Goal: Information Seeking & Learning: Find specific fact

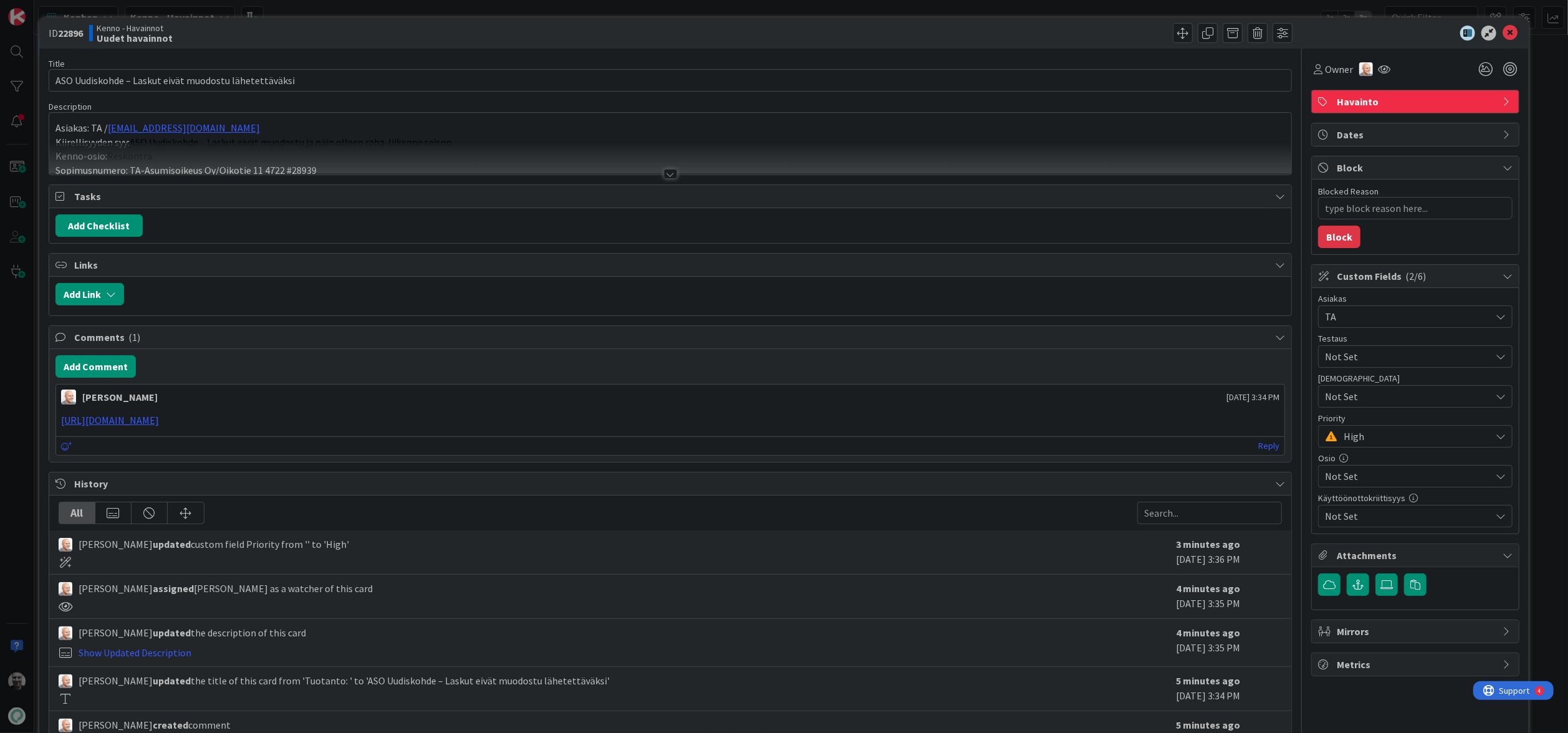
type textarea "x"
click at [667, 178] on div at bounding box center [670, 174] width 13 height 10
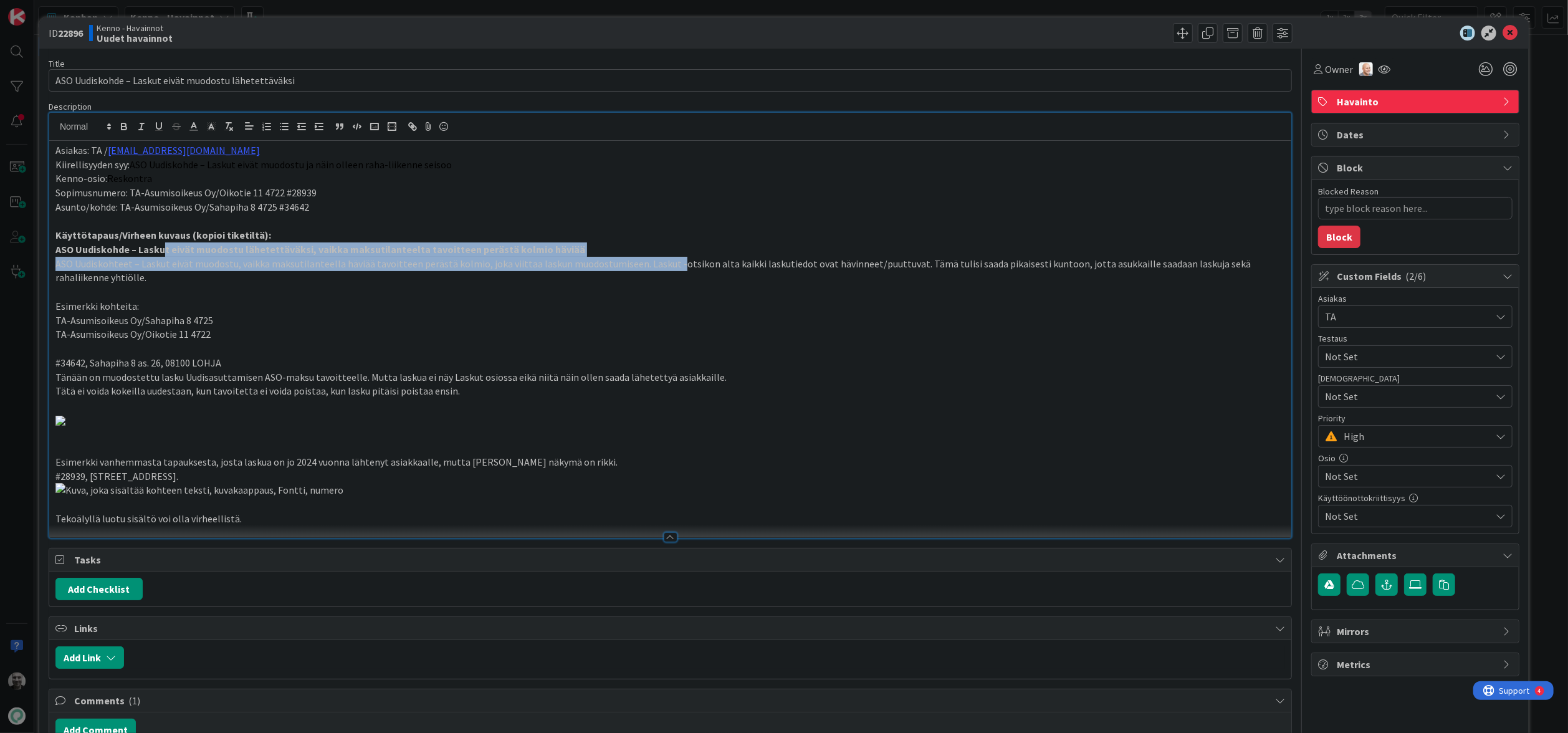
drag, startPoint x: 163, startPoint y: 252, endPoint x: 669, endPoint y: 261, distance: 506.1
click at [669, 261] on div "Asiakas: TA / [EMAIL_ADDRESS][DOMAIN_NAME] Kiirellisyyden syy: ASO Uudiskohde –…" at bounding box center [670, 339] width 1242 height 397
click at [669, 261] on p "ASO Uudiskohteet – Laskut eivät muodostu, vaikka maksutilanteella häviää tavoit…" at bounding box center [670, 270] width 1230 height 28
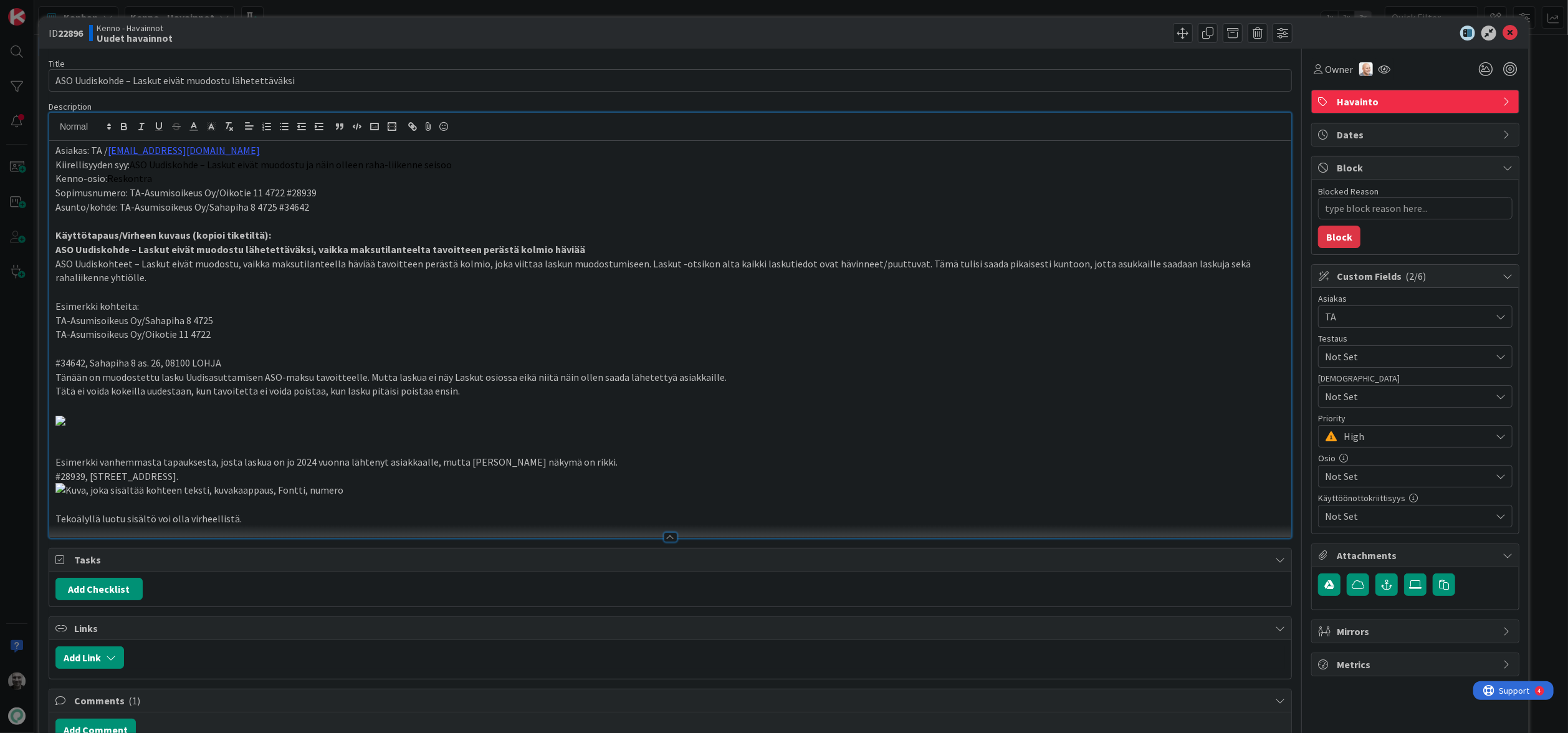
click at [669, 261] on p "ASO Uudiskohteet – Laskut eivät muodostu, vaikka maksutilanteella häviää tavoit…" at bounding box center [670, 270] width 1230 height 28
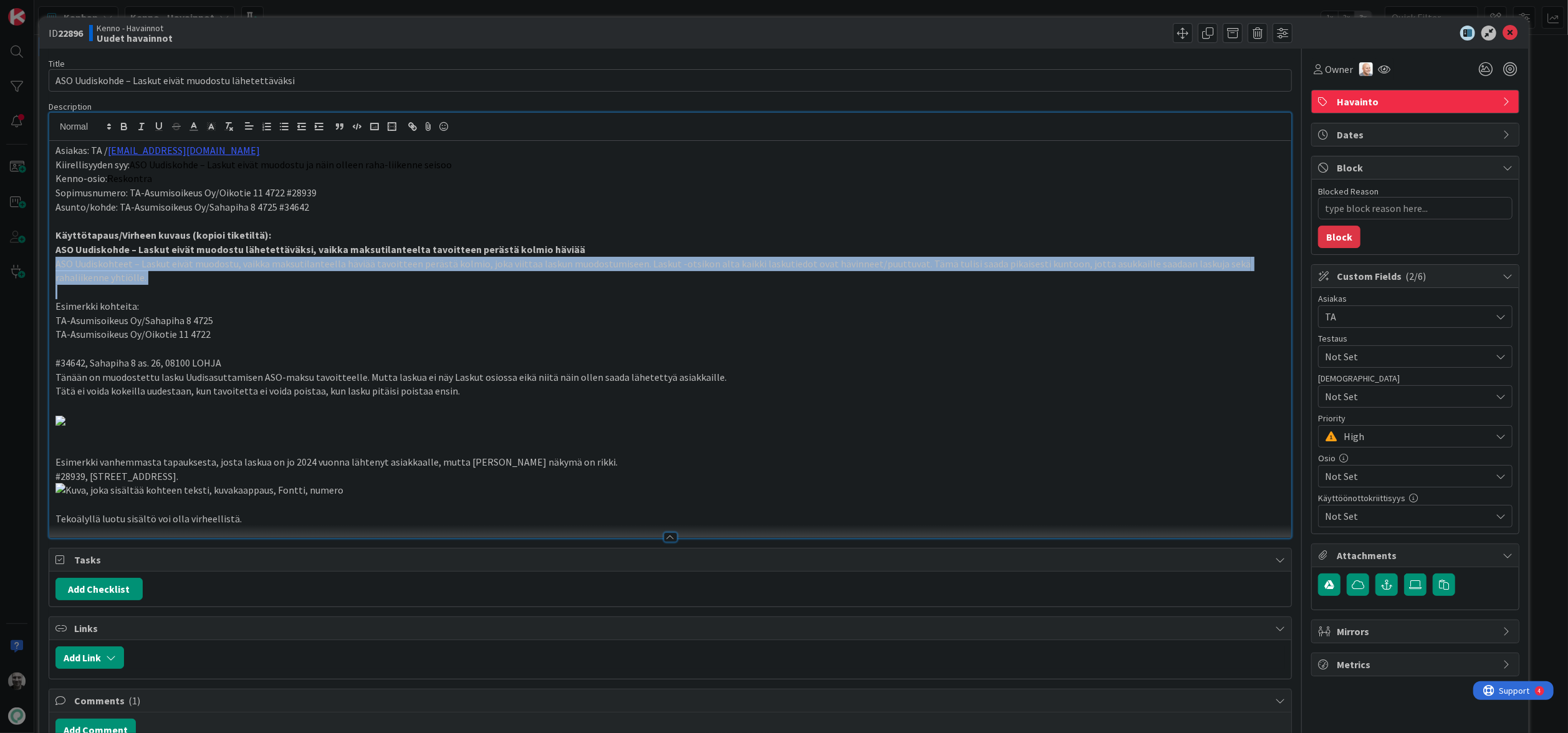
click at [669, 261] on p "ASO Uudiskohteet – Laskut eivät muodostu, vaikka maksutilanteella häviää tavoit…" at bounding box center [670, 270] width 1230 height 28
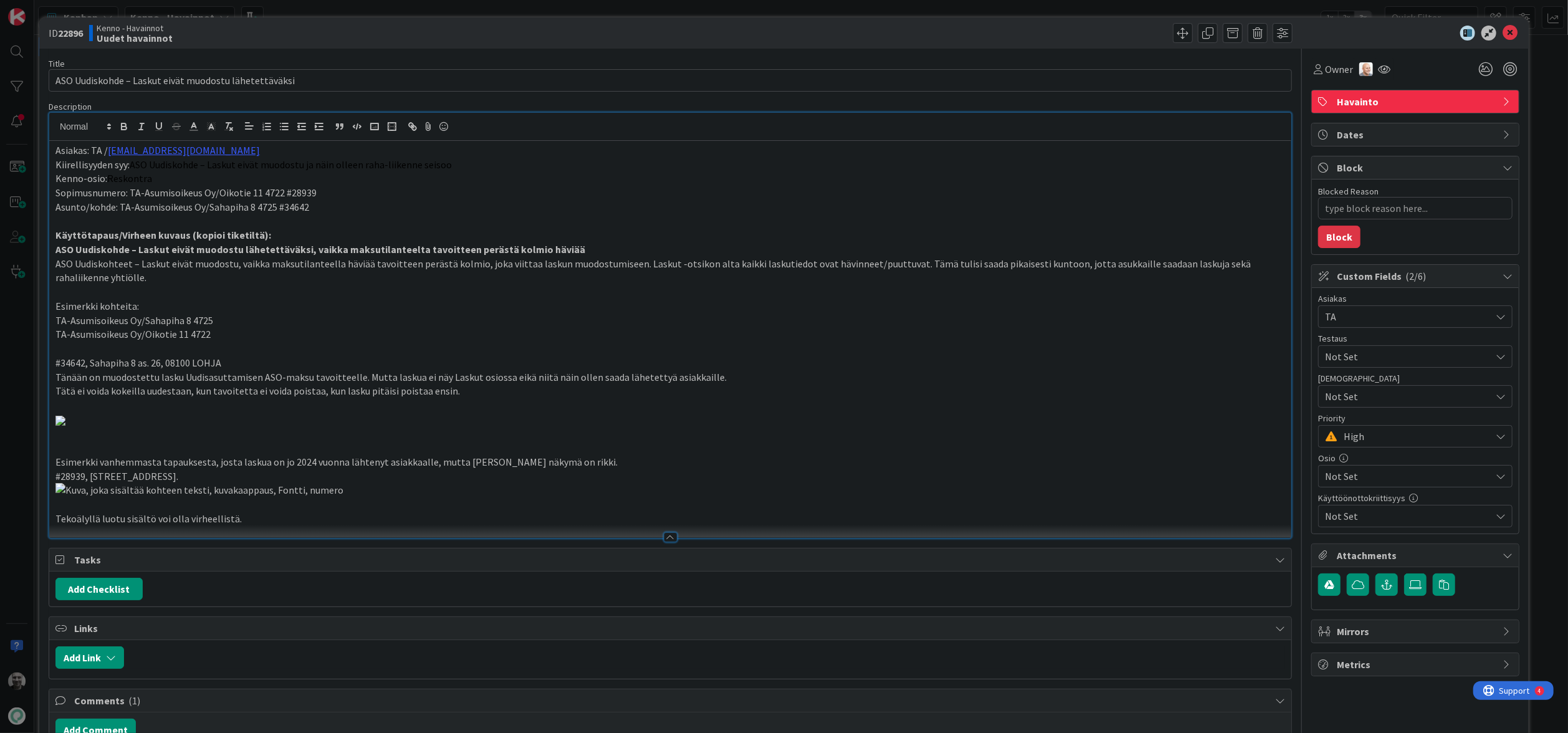
click at [669, 261] on p "ASO Uudiskohteet – Laskut eivät muodostu, vaikka maksutilanteella häviää tavoit…" at bounding box center [670, 270] width 1230 height 28
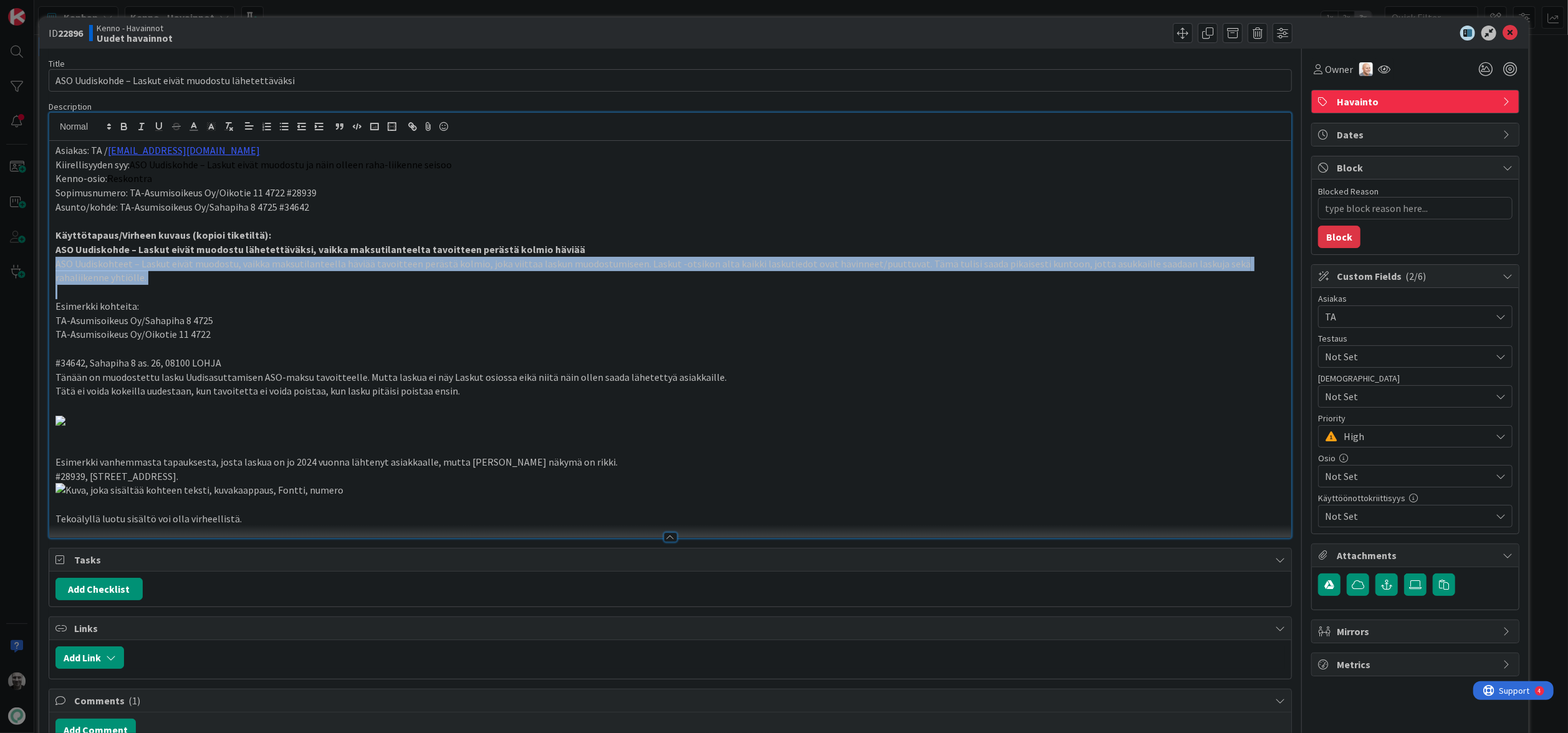
click at [669, 261] on p "ASO Uudiskohteet – Laskut eivät muodostu, vaikka maksutilanteella häviää tavoit…" at bounding box center [670, 270] width 1230 height 28
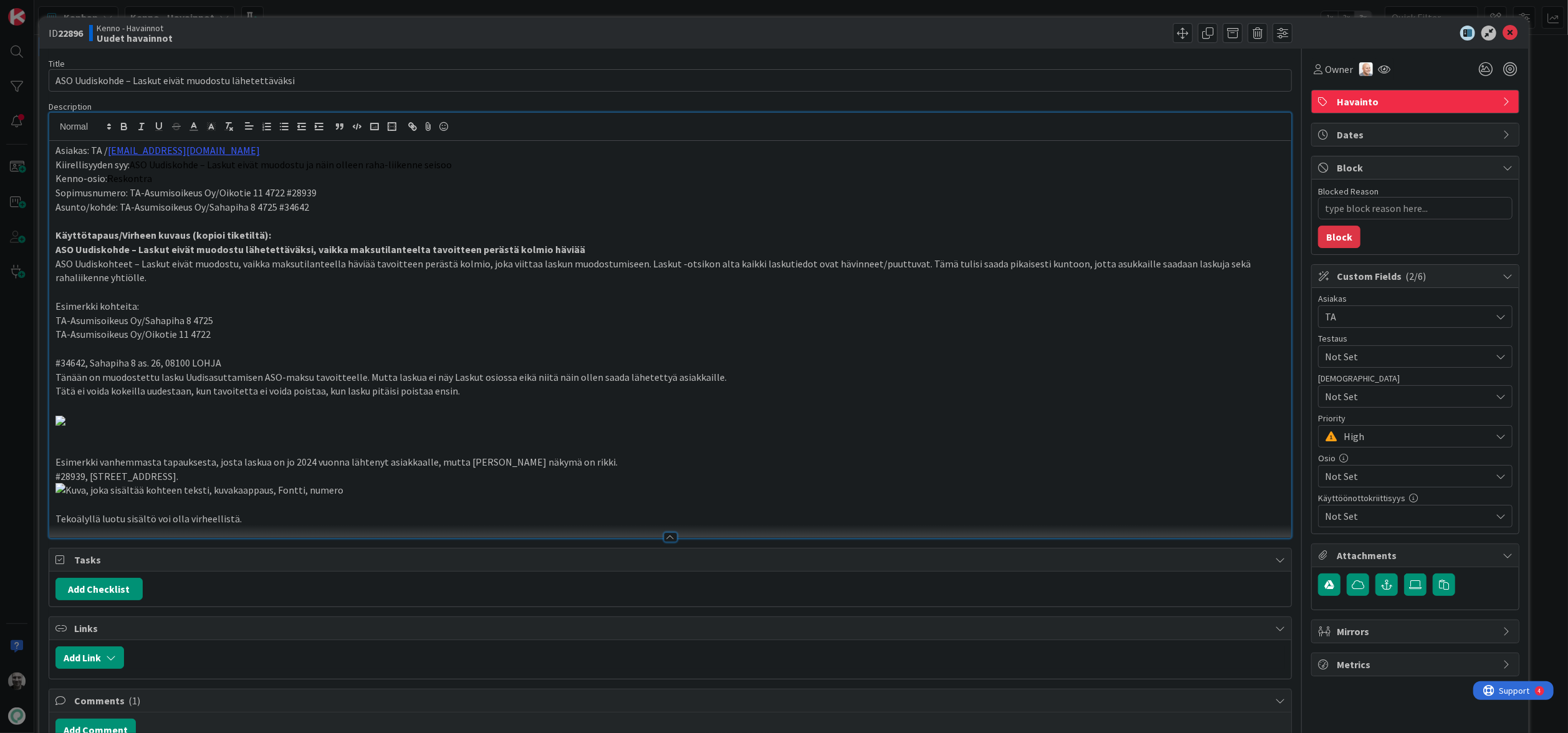
click at [281, 382] on p "Tänään on muodostettu lasku Uudisasuttamisen ASO-maksu tavoitteelle. Mutta lask…" at bounding box center [670, 377] width 1230 height 14
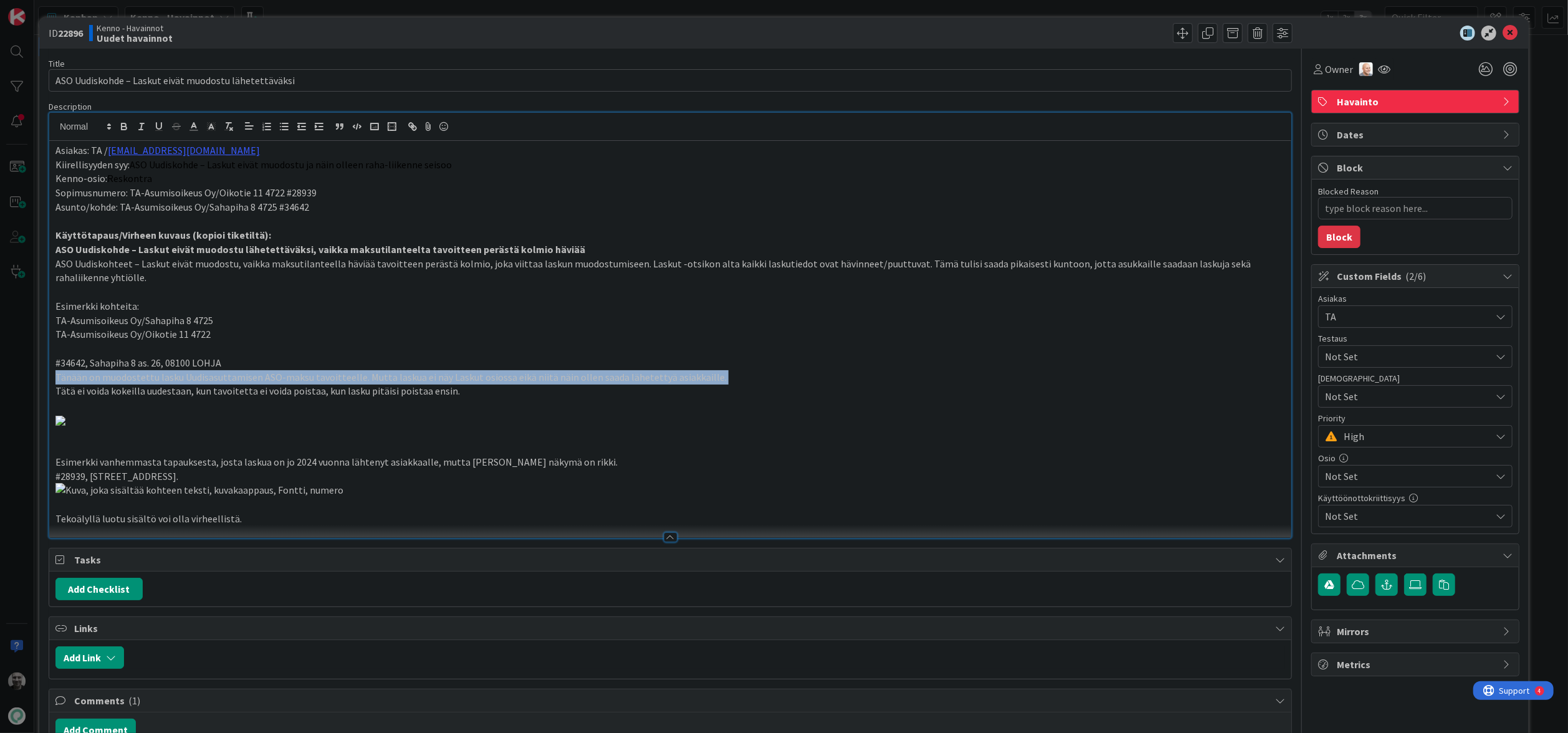
click at [281, 382] on p "Tänään on muodostettu lasku Uudisasuttamisen ASO-maksu tavoitteelle. Mutta lask…" at bounding box center [670, 377] width 1230 height 14
drag, startPoint x: 284, startPoint y: 375, endPoint x: 508, endPoint y: 396, distance: 225.0
click at [509, 396] on div "Asiakas: TA / [EMAIL_ADDRESS][DOMAIN_NAME] Kiirellisyyden syy: ASO Uudiskohde –…" at bounding box center [670, 339] width 1242 height 397
click at [508, 396] on p "Tätä ei voida kokeilla uudestaan, kun tavoitetta ei voida poistaa, kun lasku pi…" at bounding box center [670, 391] width 1230 height 14
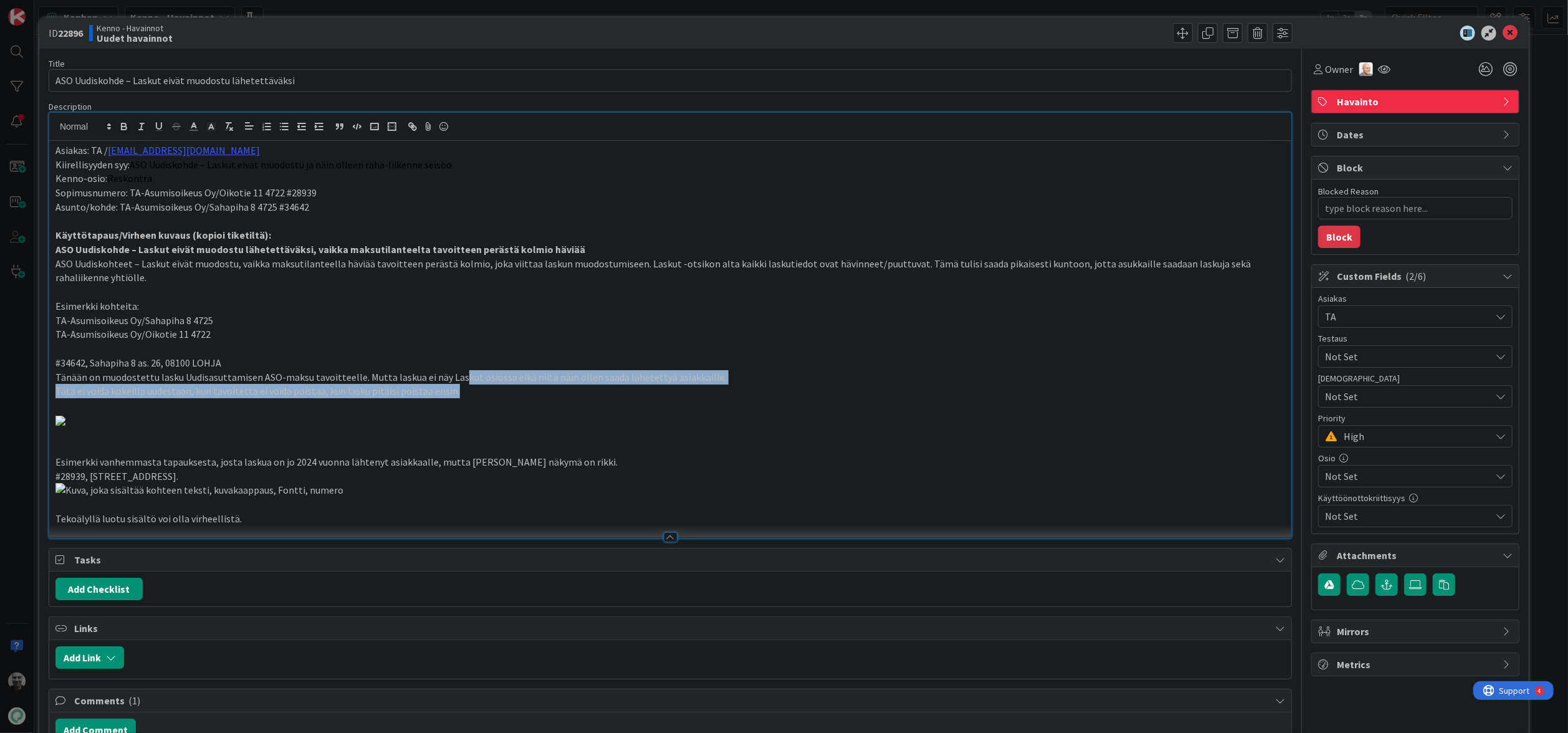
drag, startPoint x: 457, startPoint y: 376, endPoint x: 614, endPoint y: 392, distance: 157.8
click at [614, 392] on div "Asiakas: TA / [EMAIL_ADDRESS][DOMAIN_NAME] Kiirellisyyden syy: ASO Uudiskohde –…" at bounding box center [670, 339] width 1242 height 397
click at [614, 392] on p "Tätä ei voida kokeilla uudestaan, kun tavoitetta ei voida poistaa, kun lasku pi…" at bounding box center [670, 391] width 1230 height 14
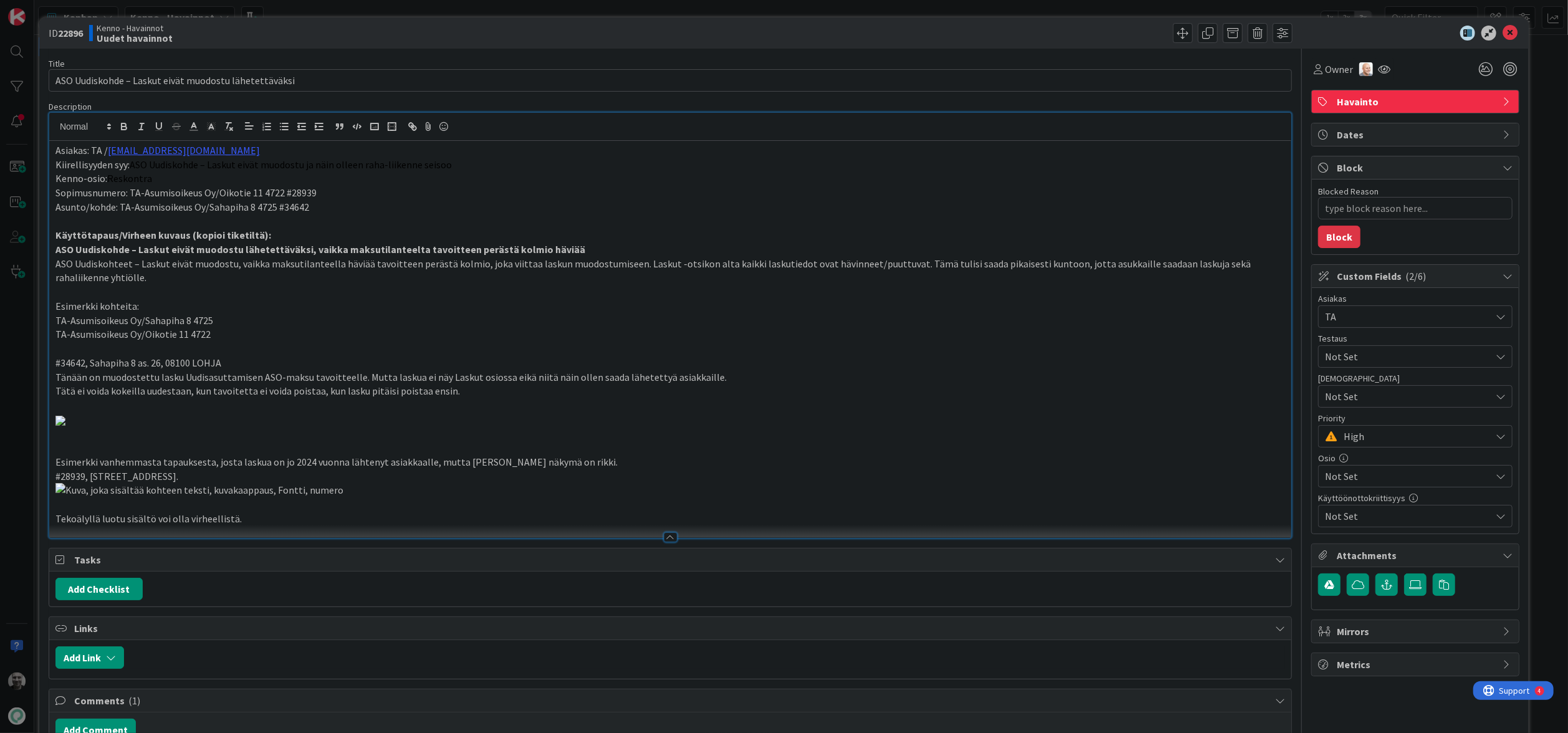
click at [231, 381] on p "Tänään on muodostettu lasku Uudisasuttamisen ASO-maksu tavoitteelle. Mutta lask…" at bounding box center [670, 377] width 1230 height 14
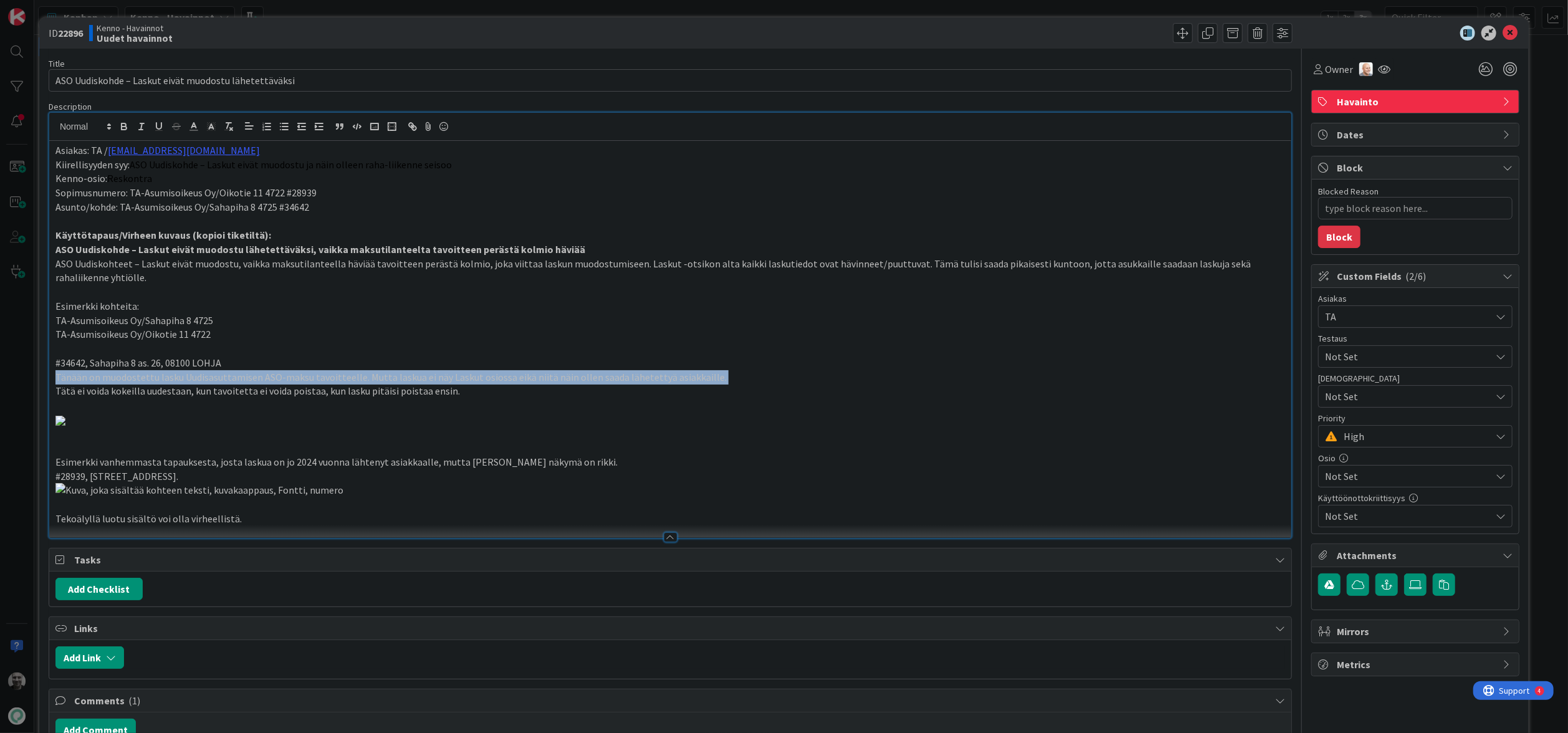
click at [231, 381] on p "Tänään on muodostettu lasku Uudisasuttamisen ASO-maksu tavoitteelle. Mutta lask…" at bounding box center [670, 377] width 1230 height 14
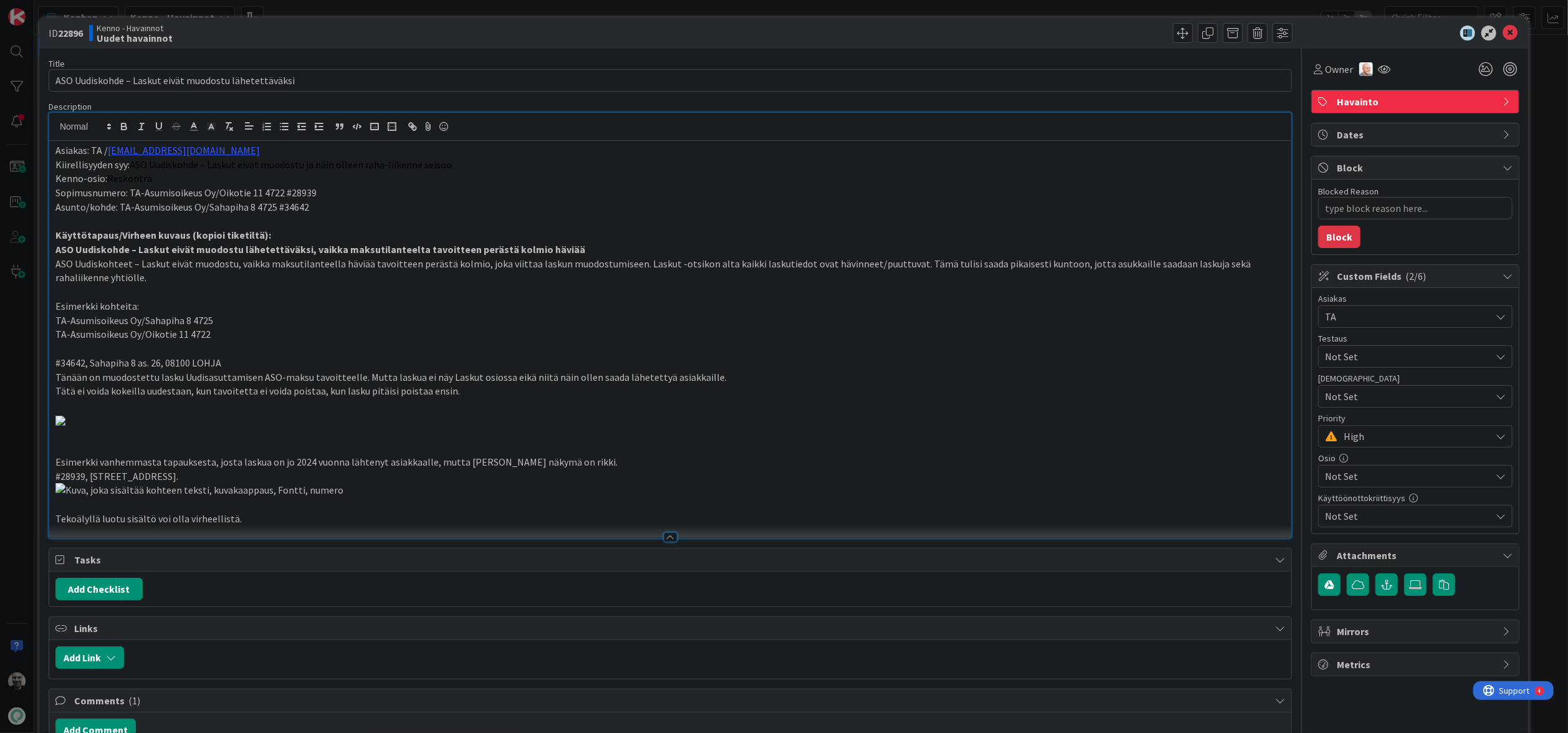
click at [231, 381] on p "Tänään on muodostettu lasku Uudisasuttamisen ASO-maksu tavoitteelle. Mutta lask…" at bounding box center [670, 377] width 1230 height 14
click at [229, 366] on p "#34642, Sahapiha 8 as. 26, 08100 LOHJA" at bounding box center [670, 363] width 1230 height 14
click at [75, 363] on p "#34642, Sahapiha 8 as. 26, 08100 LOHJA" at bounding box center [670, 363] width 1230 height 14
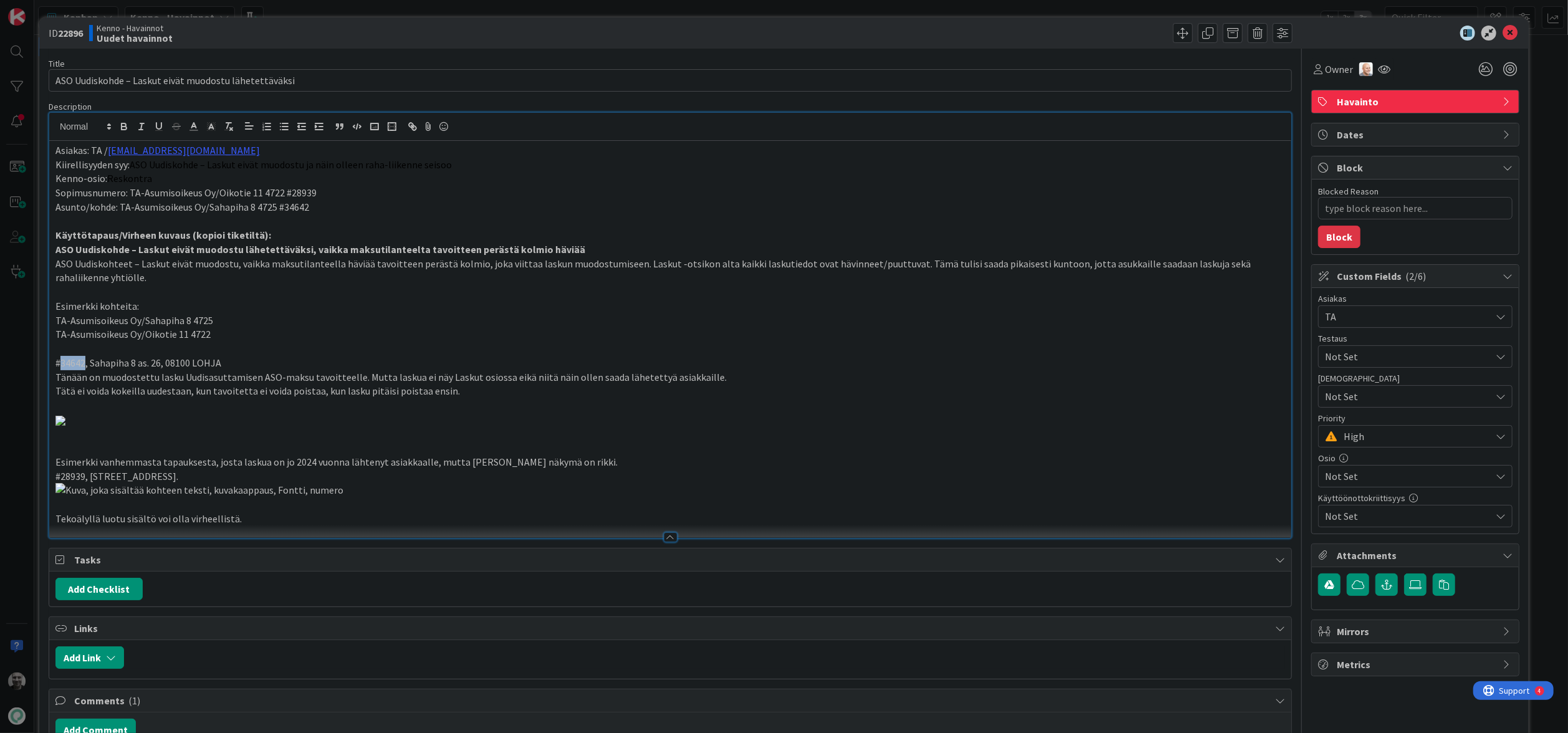
click at [75, 363] on p "#34642, Sahapiha 8 as. 26, 08100 LOHJA" at bounding box center [670, 363] width 1230 height 14
copy p "34642"
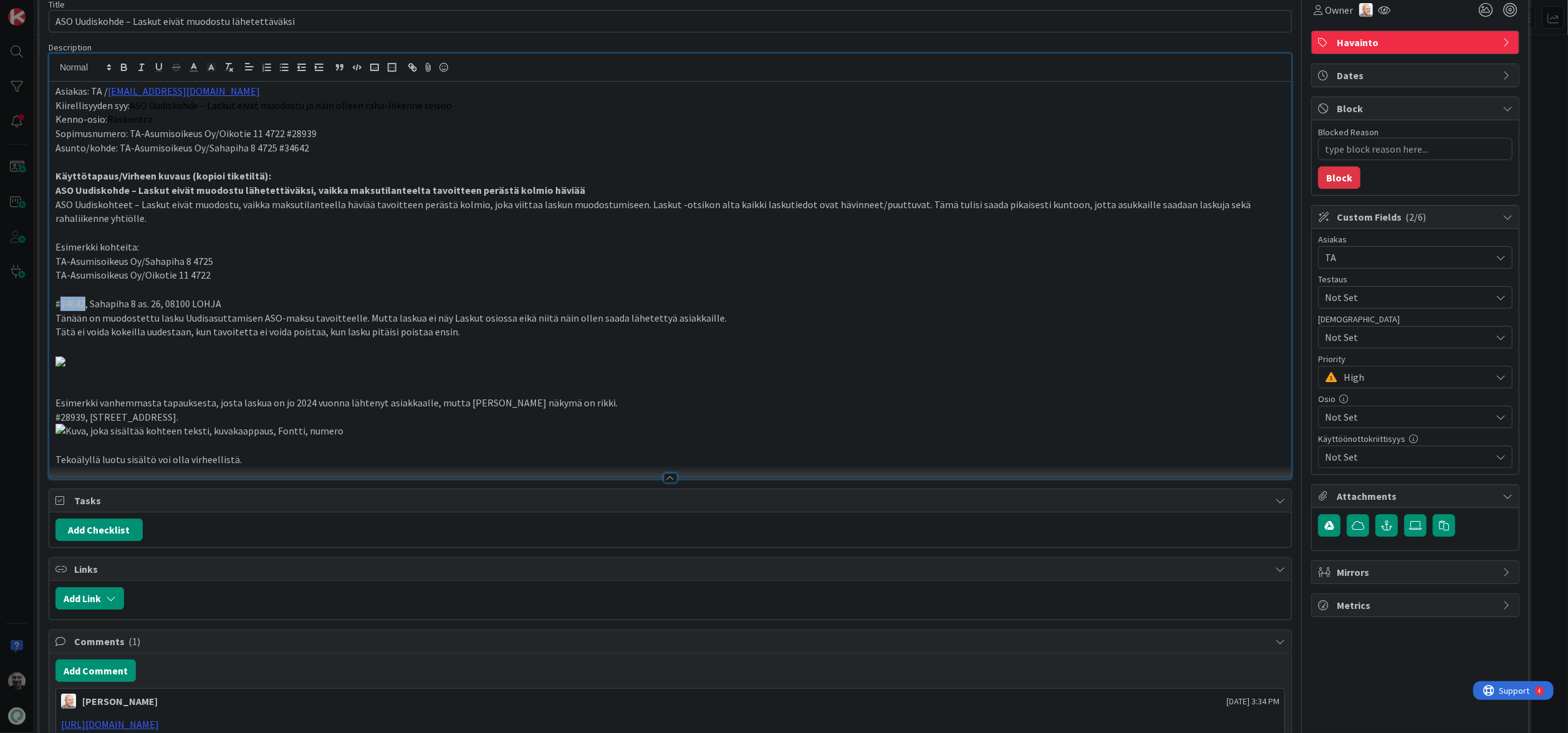
scroll to position [60, 0]
copy p "34642"
click at [231, 188] on strong "ASO Uudiskohde – Laskut eivät muodostu lähetettäväksi, vaikka maksutilanteelta …" at bounding box center [320, 189] width 530 height 13
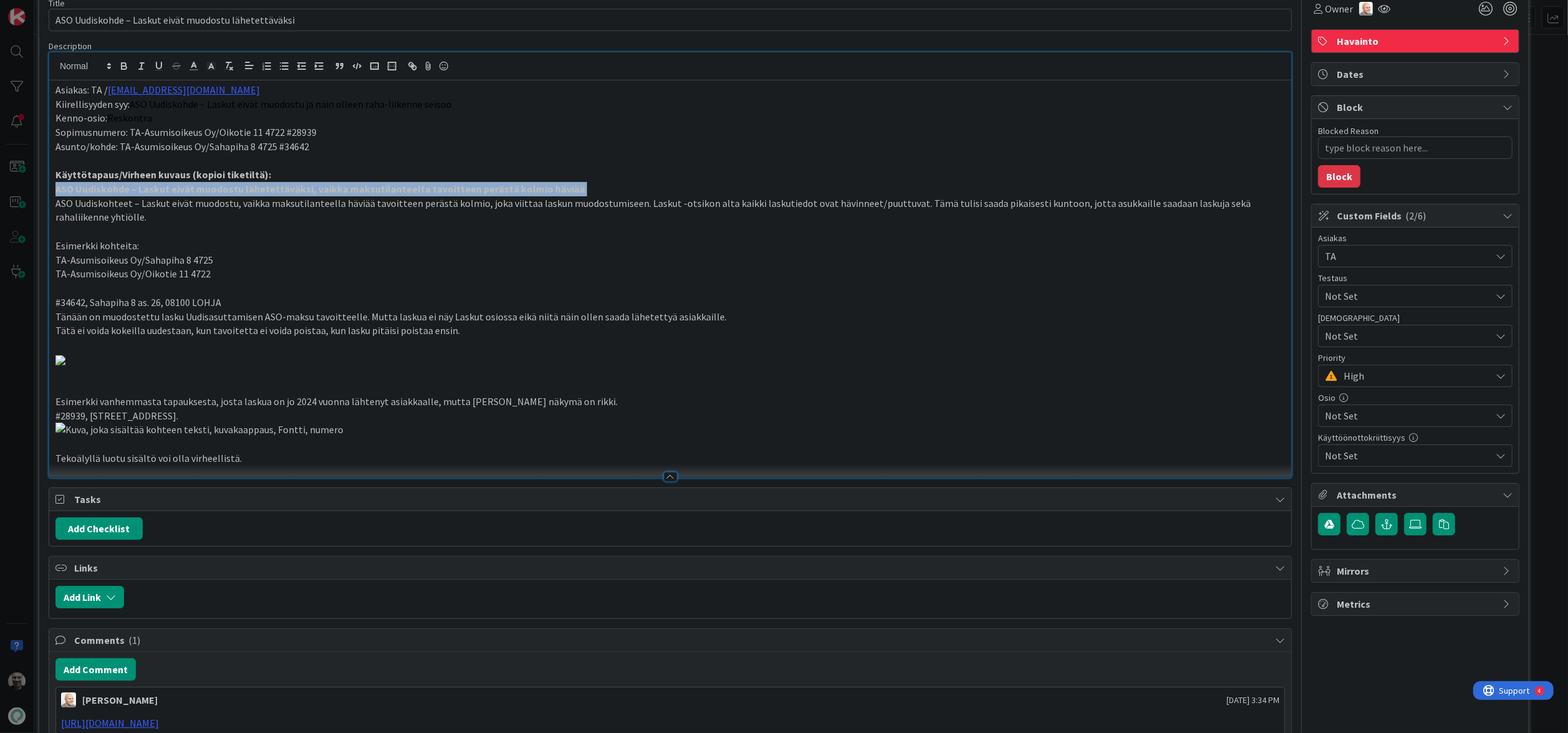
click at [231, 188] on strong "ASO Uudiskohde – Laskut eivät muodostu lähetettäväksi, vaikka maksutilanteelta …" at bounding box center [320, 189] width 530 height 13
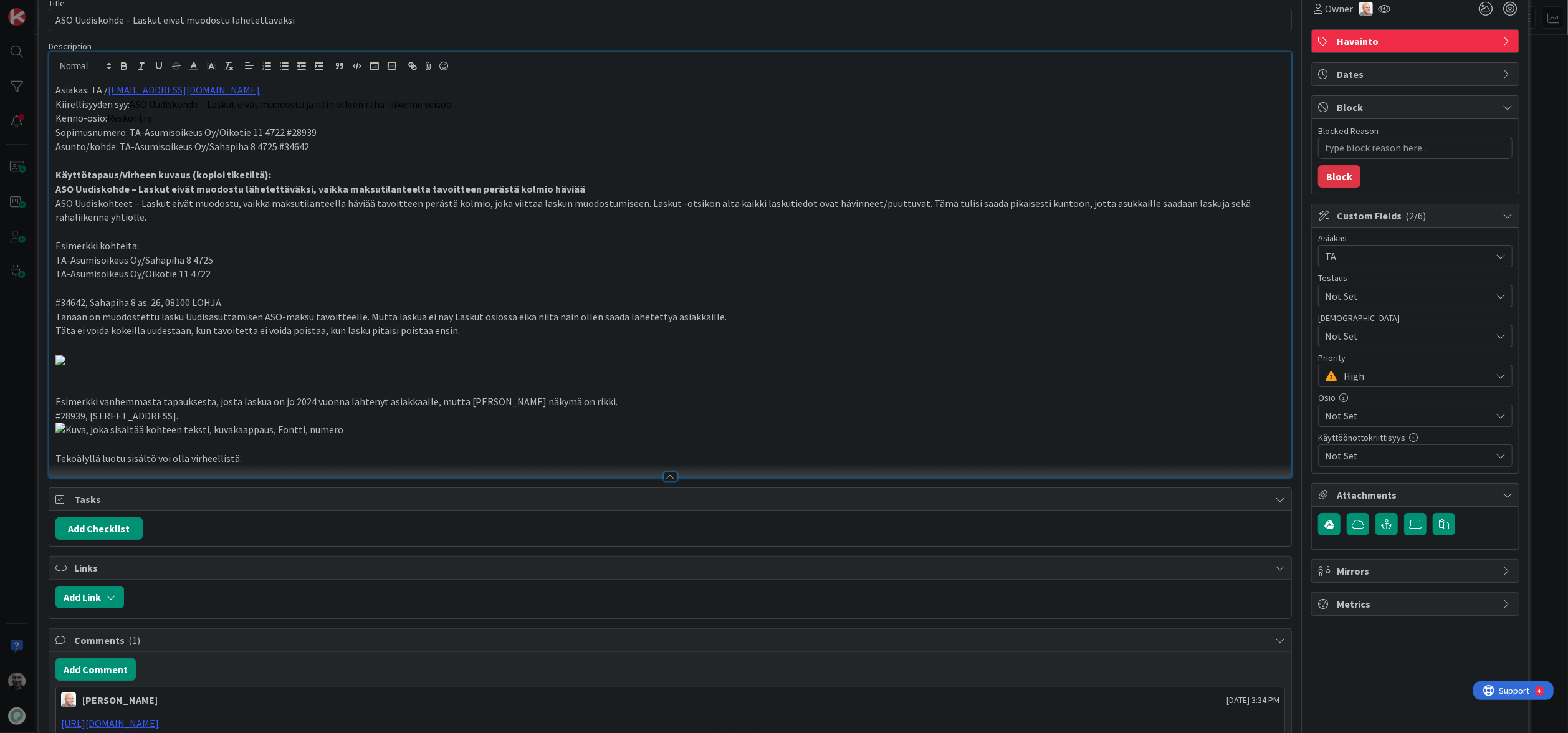
click at [732, 315] on p "Tänään on muodostettu lasku Uudisasuttamisen ASO-maksu tavoitteelle. Mutta lask…" at bounding box center [670, 317] width 1230 height 14
click at [304, 326] on p "Tätä ei voida kokeilla uudestaan, kun tavoitetta ei voida poistaa, kun lasku pi…" at bounding box center [670, 330] width 1230 height 14
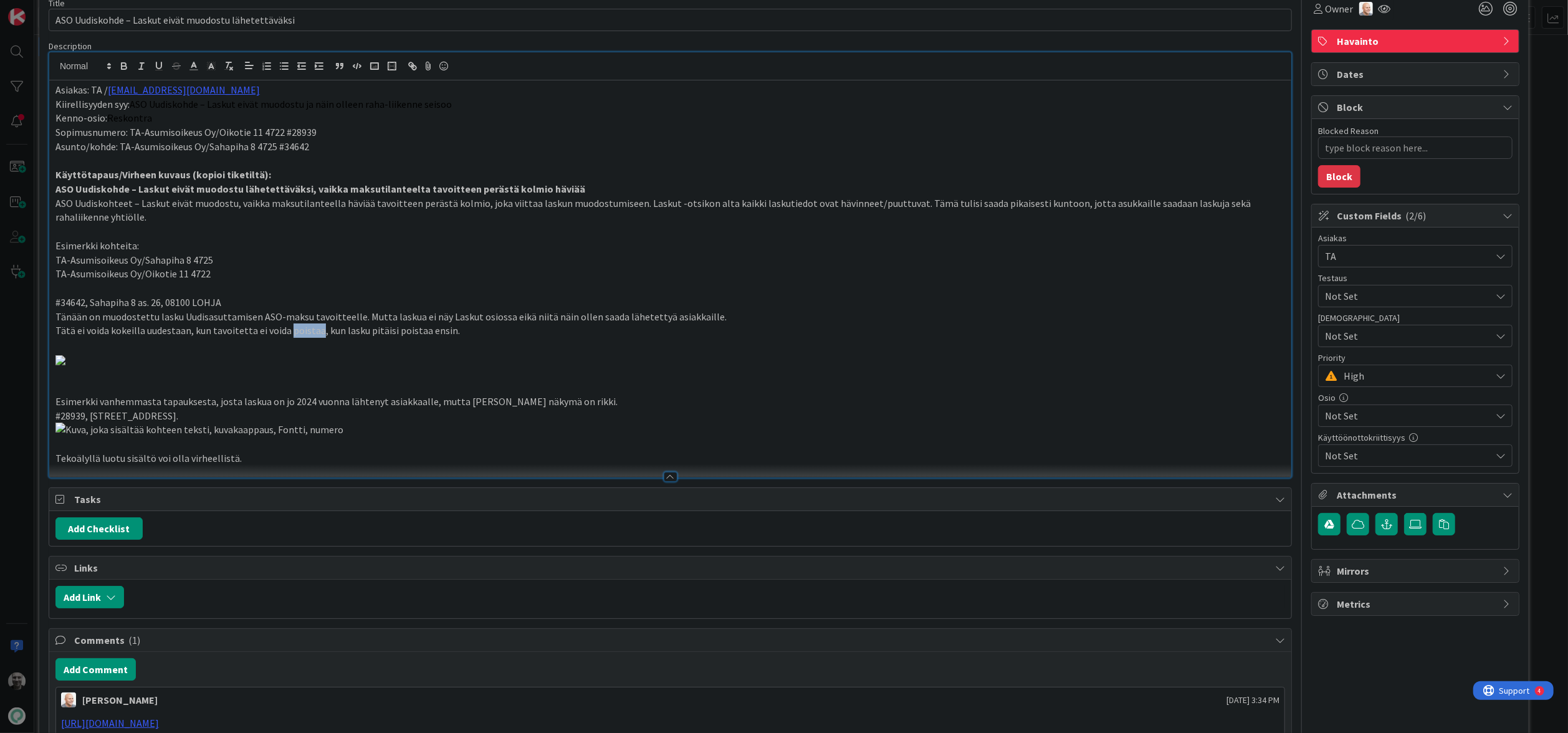
click at [304, 326] on p "Tätä ei voida kokeilla uudestaan, kun tavoitetta ei voida poistaa, kun lasku pi…" at bounding box center [670, 330] width 1230 height 14
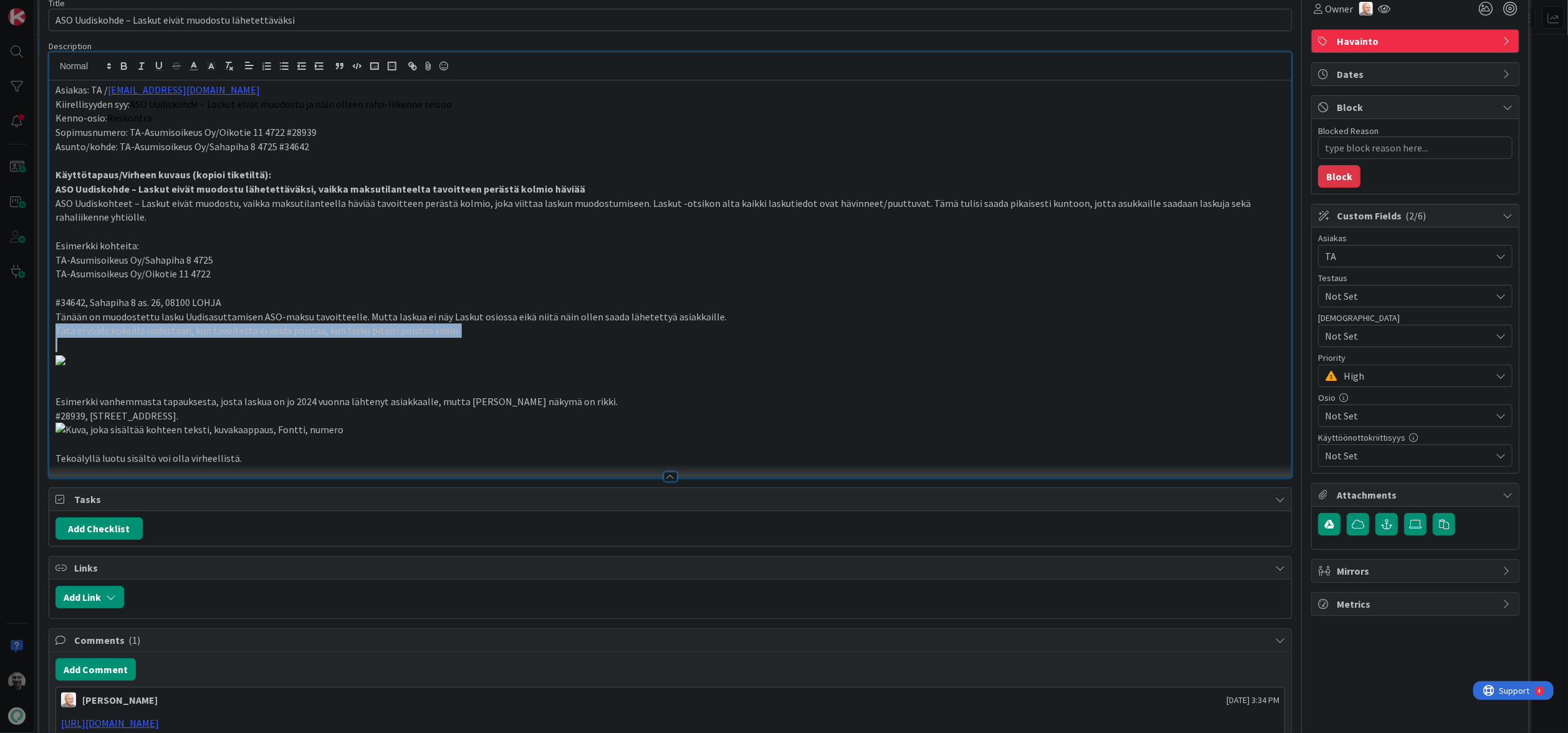
click at [304, 326] on p "Tätä ei voida kokeilla uudestaan, kun tavoitetta ei voida poistaa, kun lasku pi…" at bounding box center [670, 330] width 1230 height 14
